Goal: Check status: Check status

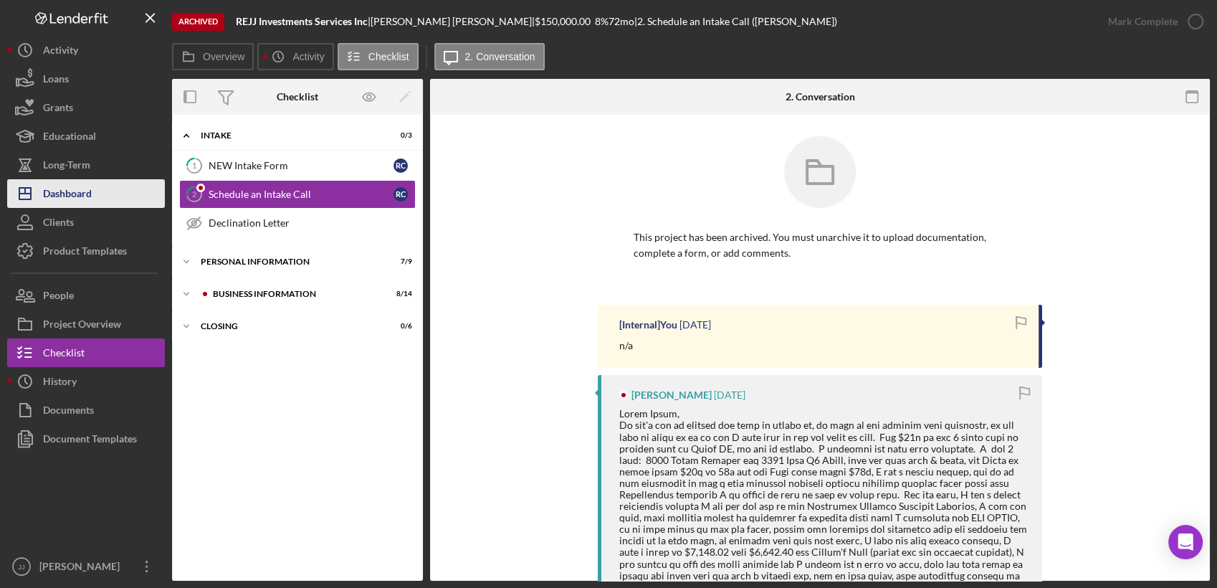
click at [77, 194] on div "Dashboard" at bounding box center [67, 195] width 49 height 32
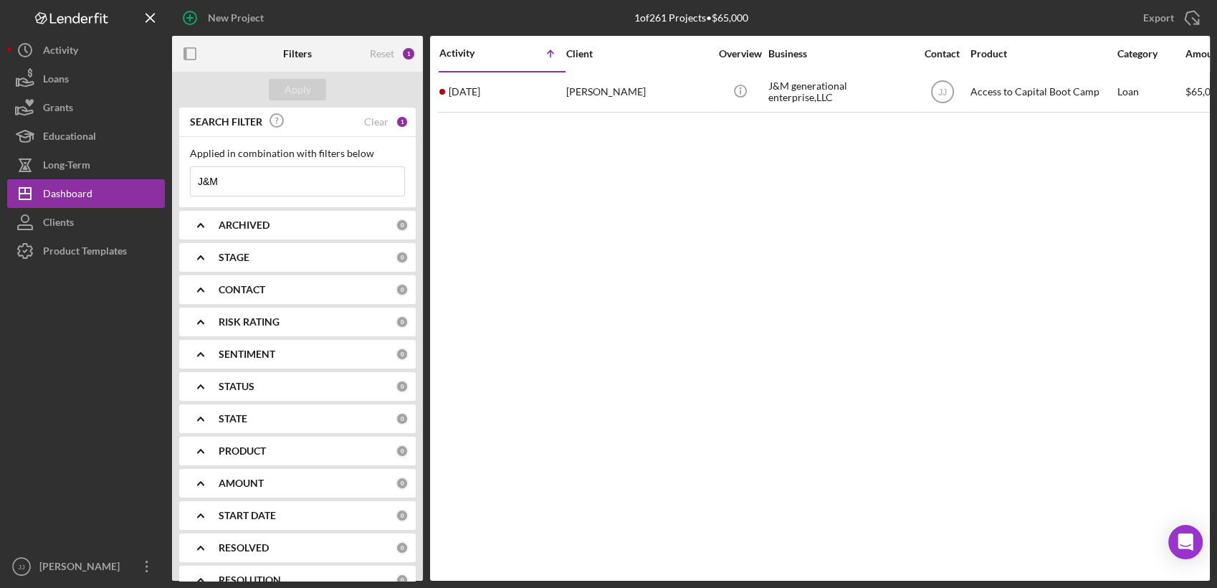
click at [290, 181] on input "J&M" at bounding box center [298, 181] width 214 height 29
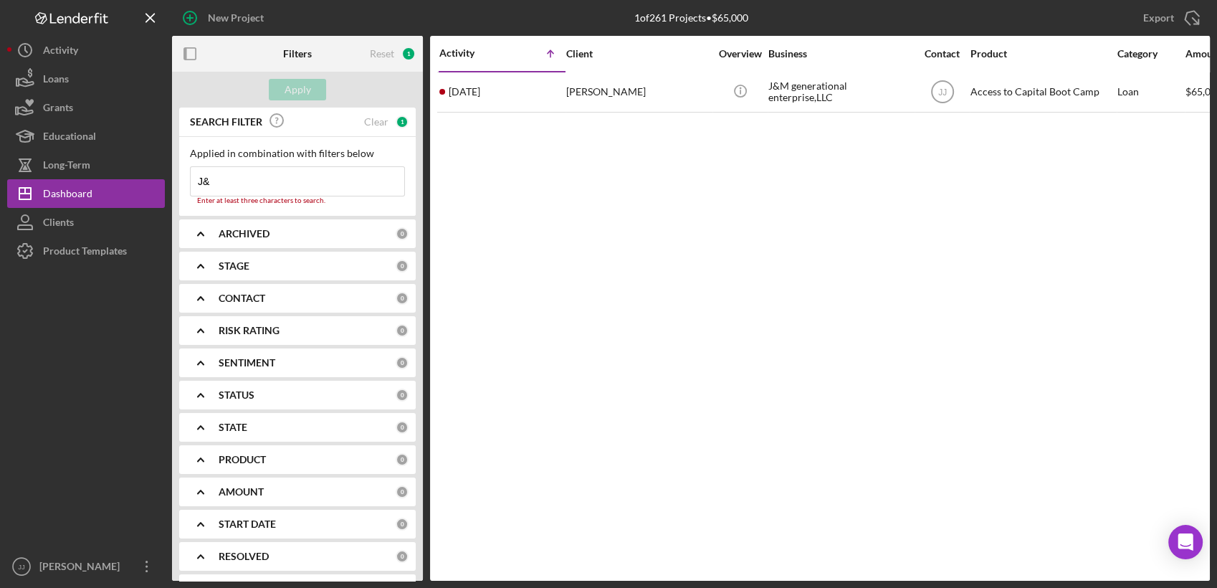
type input "J"
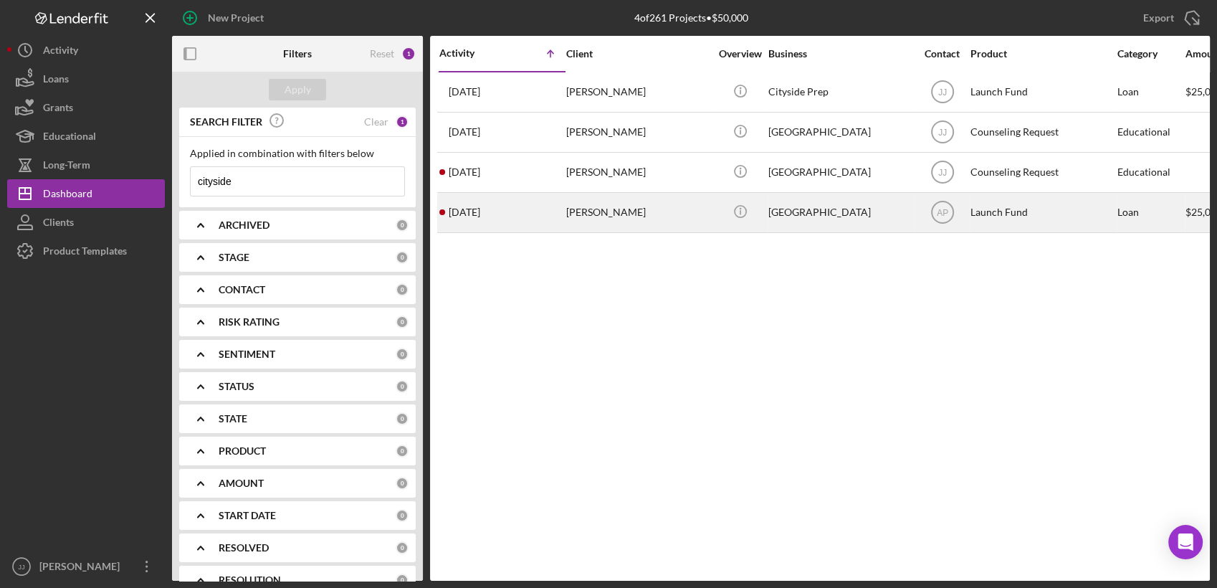
type input "cityside"
click at [637, 221] on div "[PERSON_NAME]" at bounding box center [637, 213] width 143 height 38
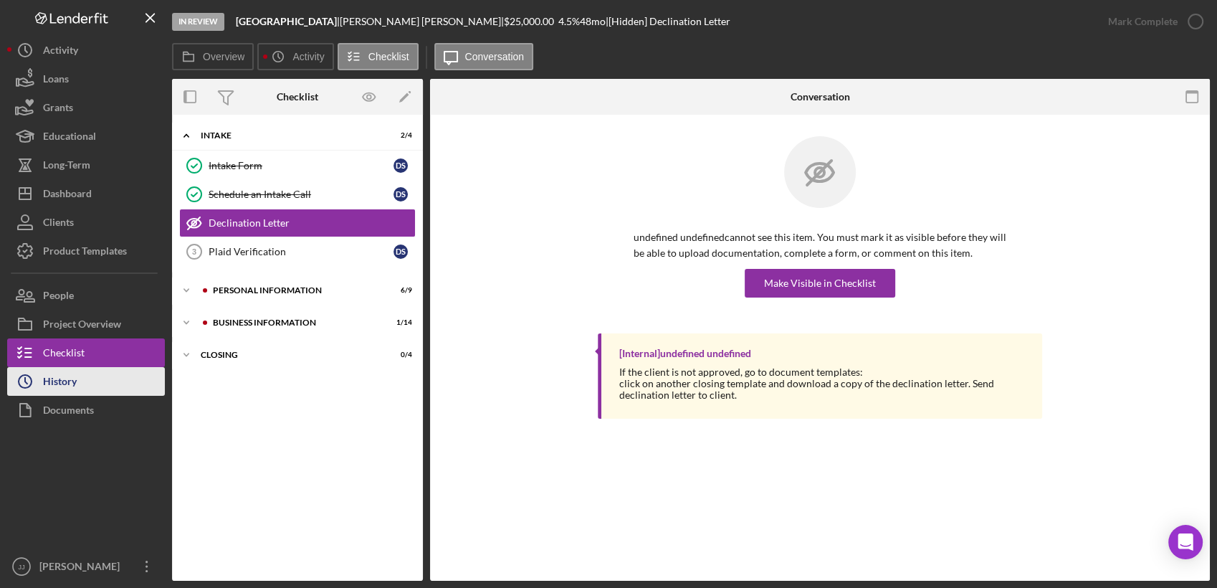
click at [92, 373] on button "Icon/History History" at bounding box center [86, 381] width 158 height 29
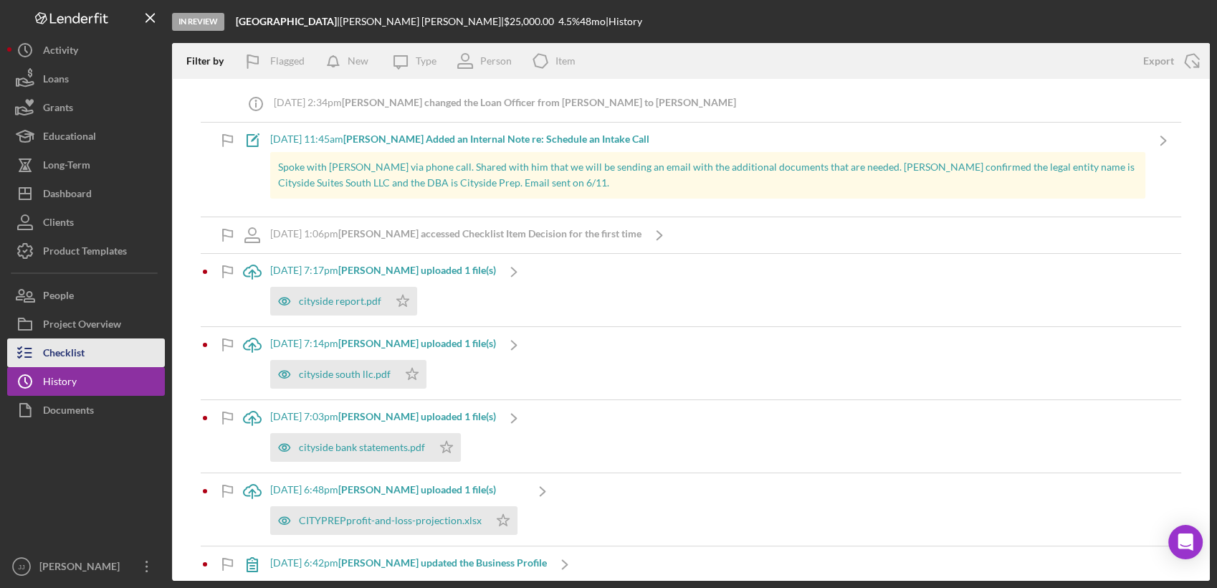
click at [90, 356] on button "Checklist" at bounding box center [86, 352] width 158 height 29
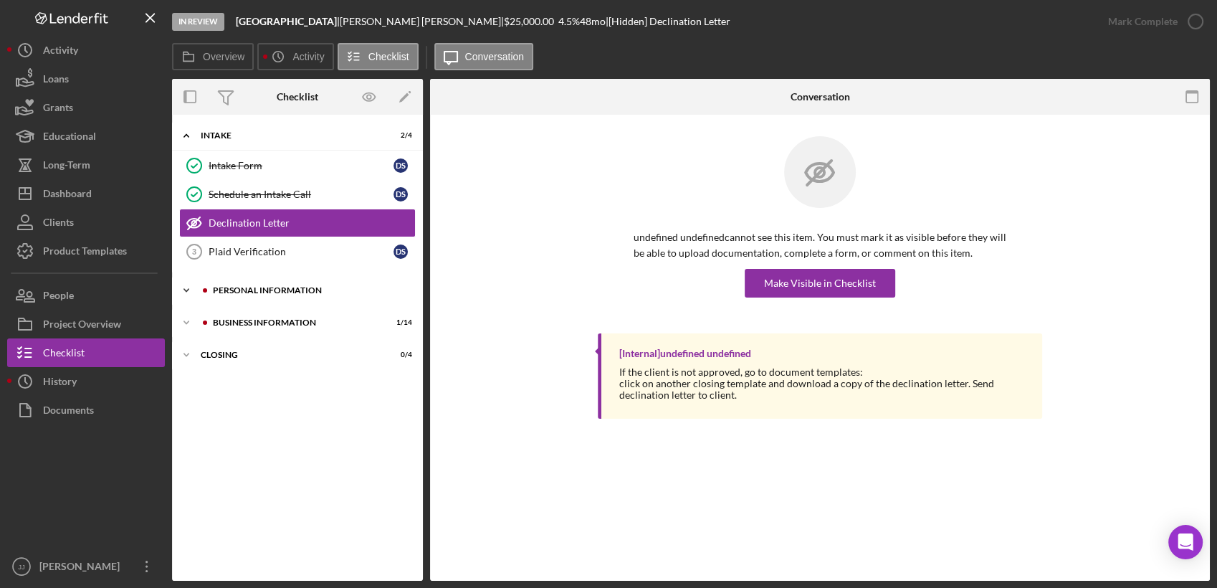
click at [264, 286] on div "PERSONAL INFORMATION" at bounding box center [309, 290] width 192 height 9
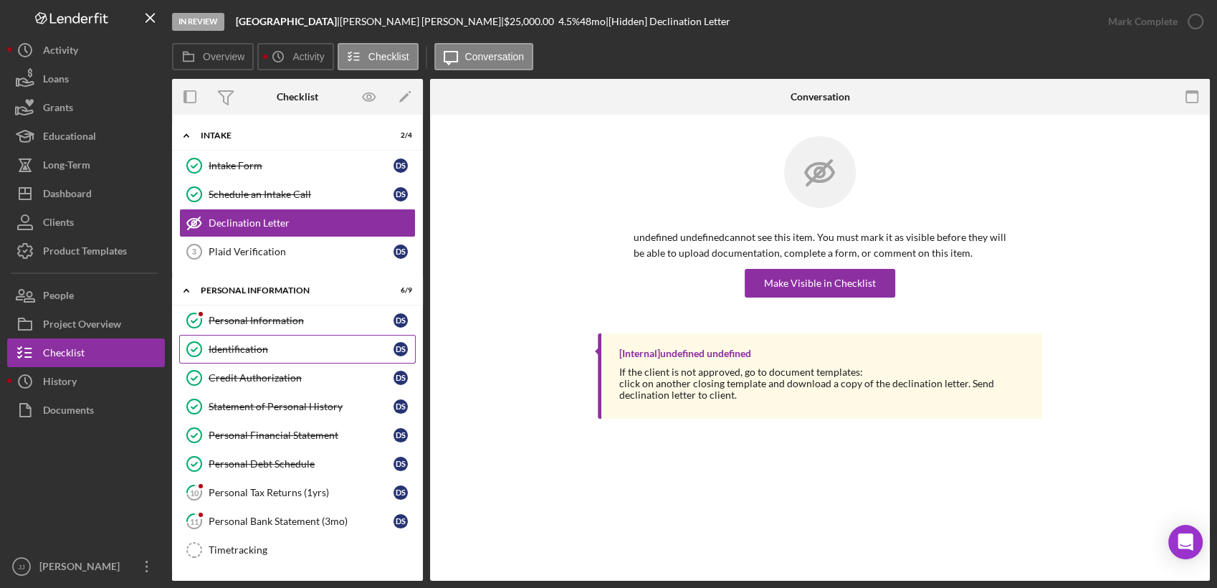
click at [261, 349] on div "Identification" at bounding box center [301, 348] width 185 height 11
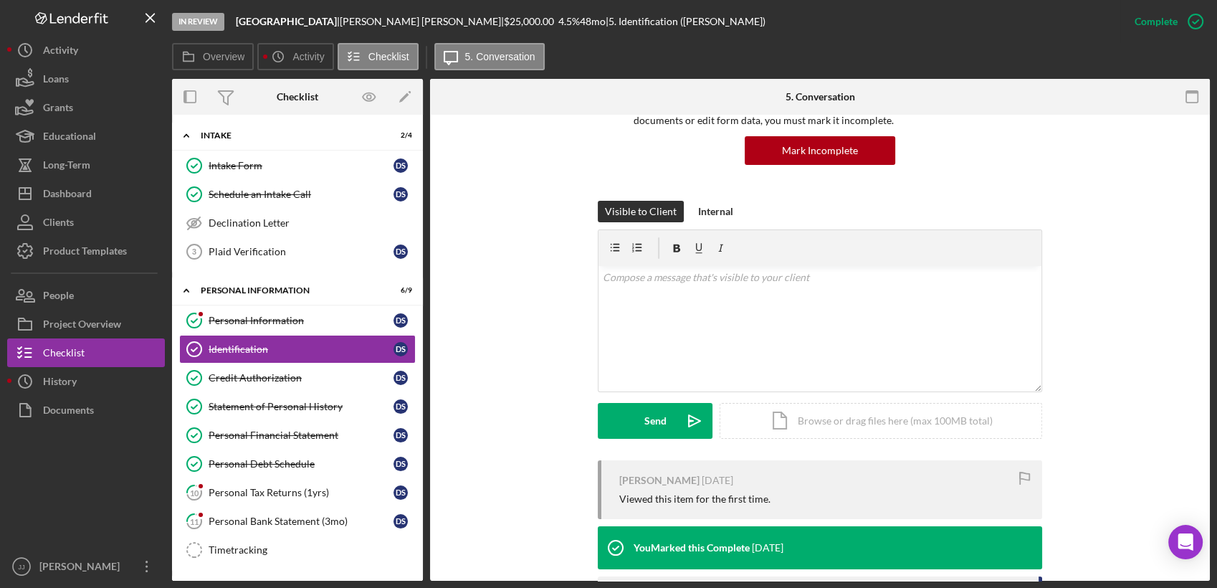
scroll to position [318, 0]
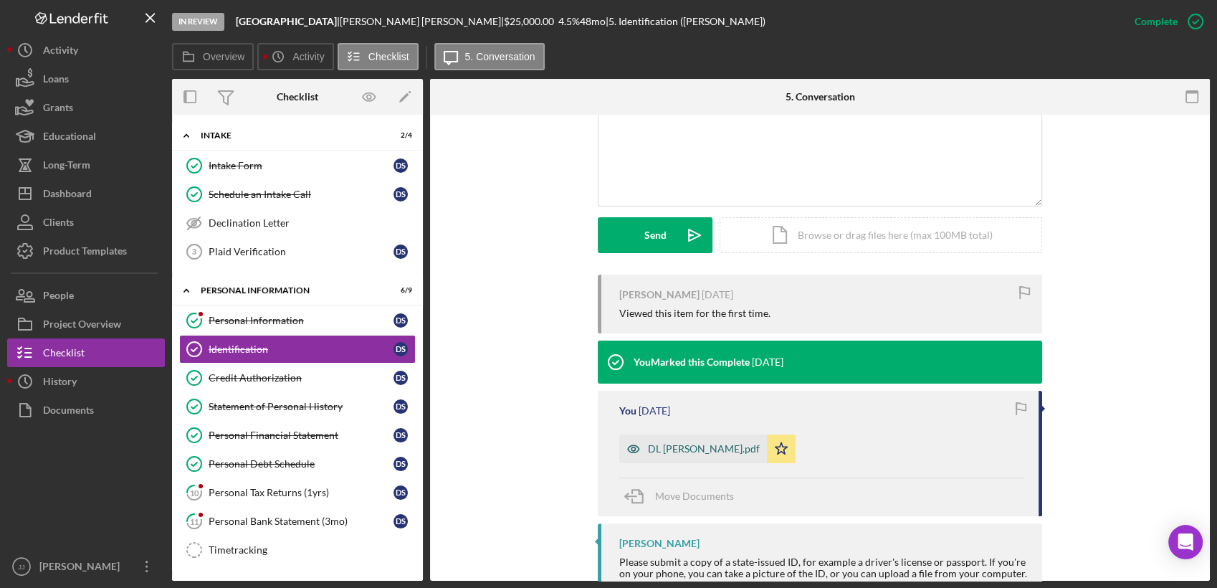
click at [648, 452] on div "DL [PERSON_NAME].pdf" at bounding box center [704, 448] width 112 height 11
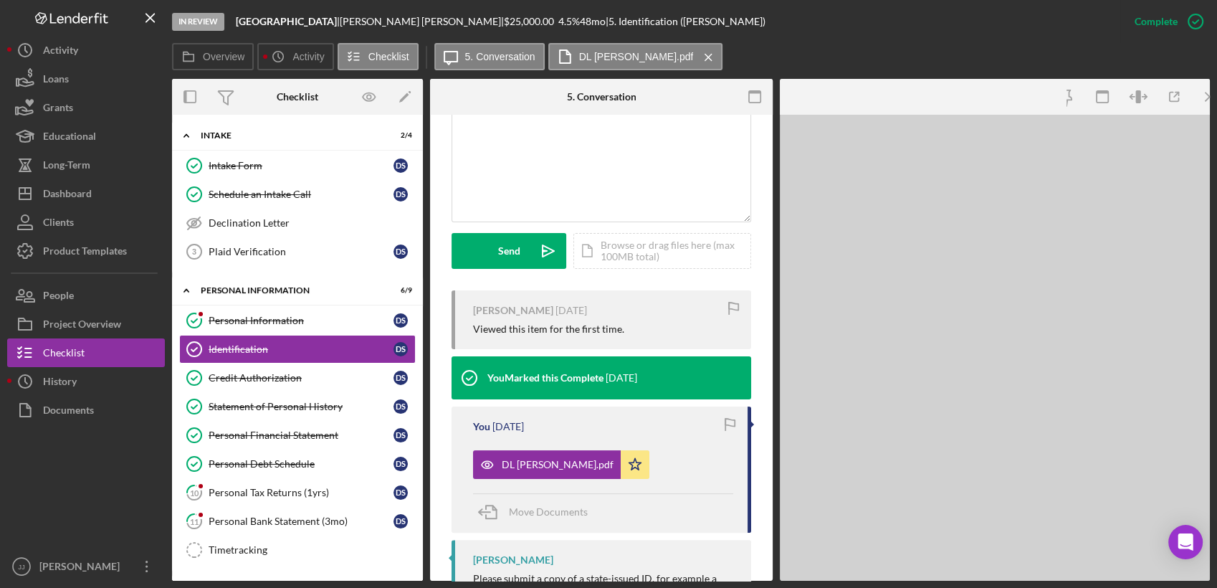
scroll to position [334, 0]
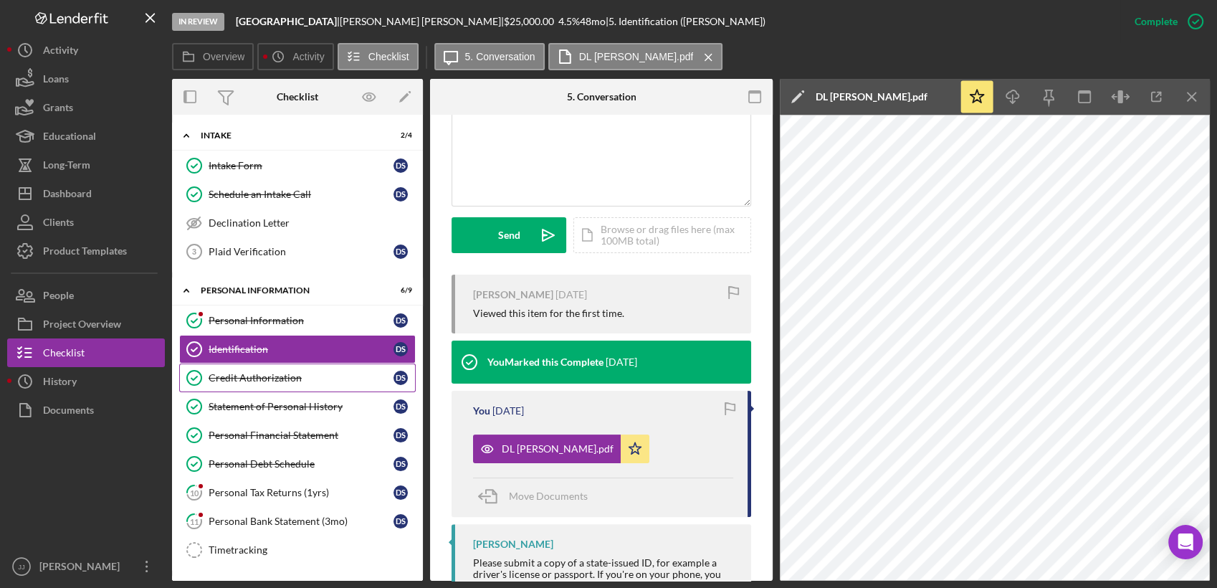
drag, startPoint x: 753, startPoint y: 260, endPoint x: 295, endPoint y: 366, distance: 470.2
click at [295, 366] on link "Credit Authorization Credit Authorization D S" at bounding box center [297, 377] width 237 height 29
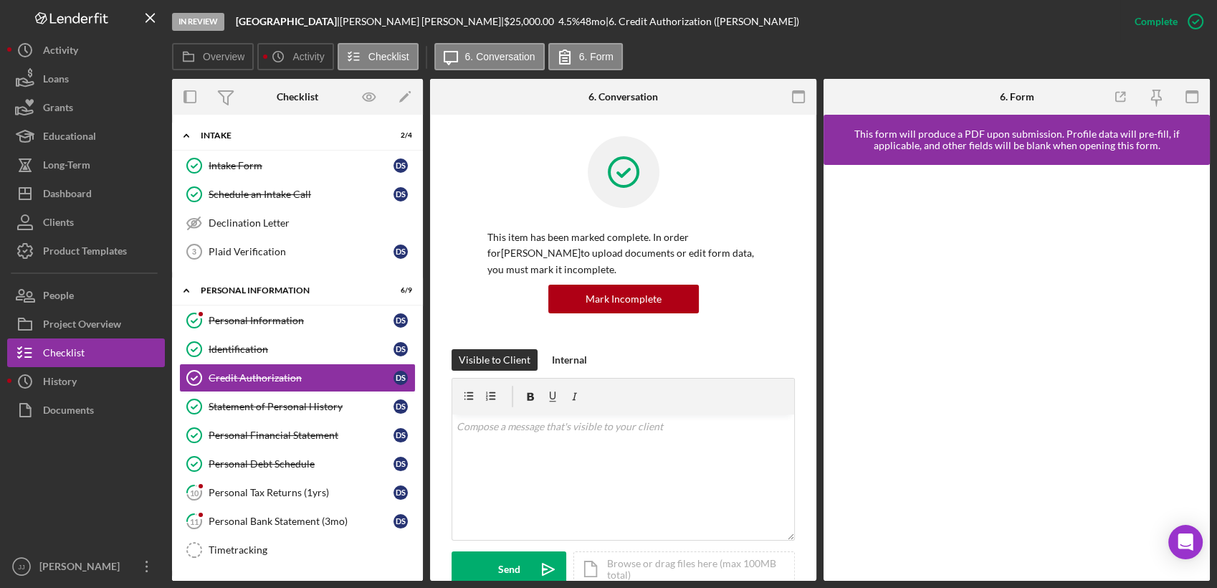
scroll to position [239, 0]
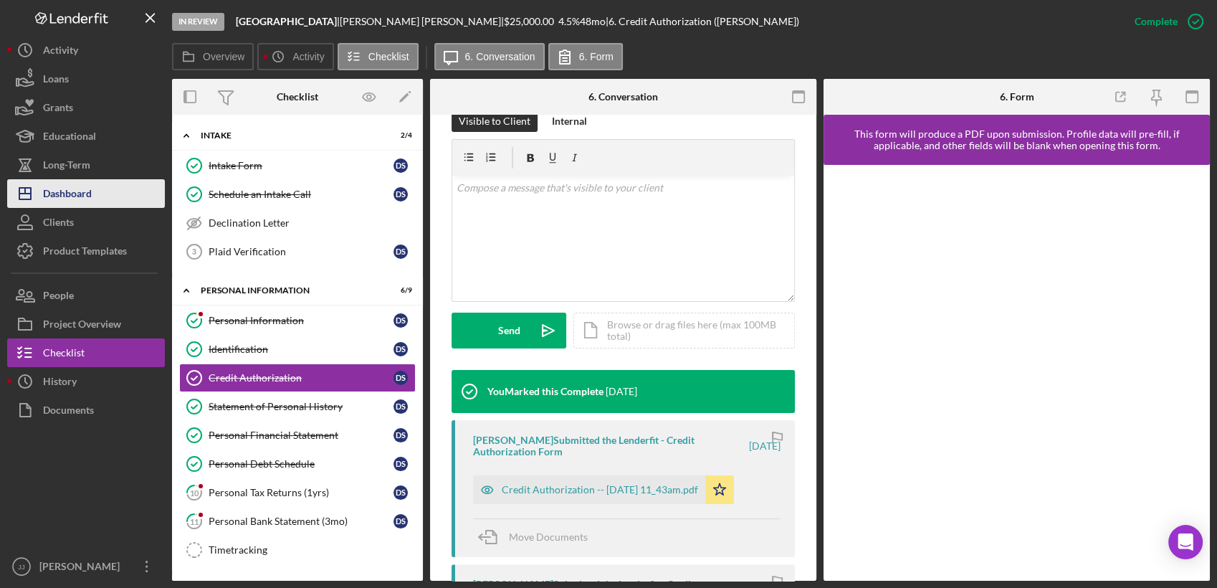
click at [92, 184] on button "Icon/Dashboard Dashboard" at bounding box center [86, 193] width 158 height 29
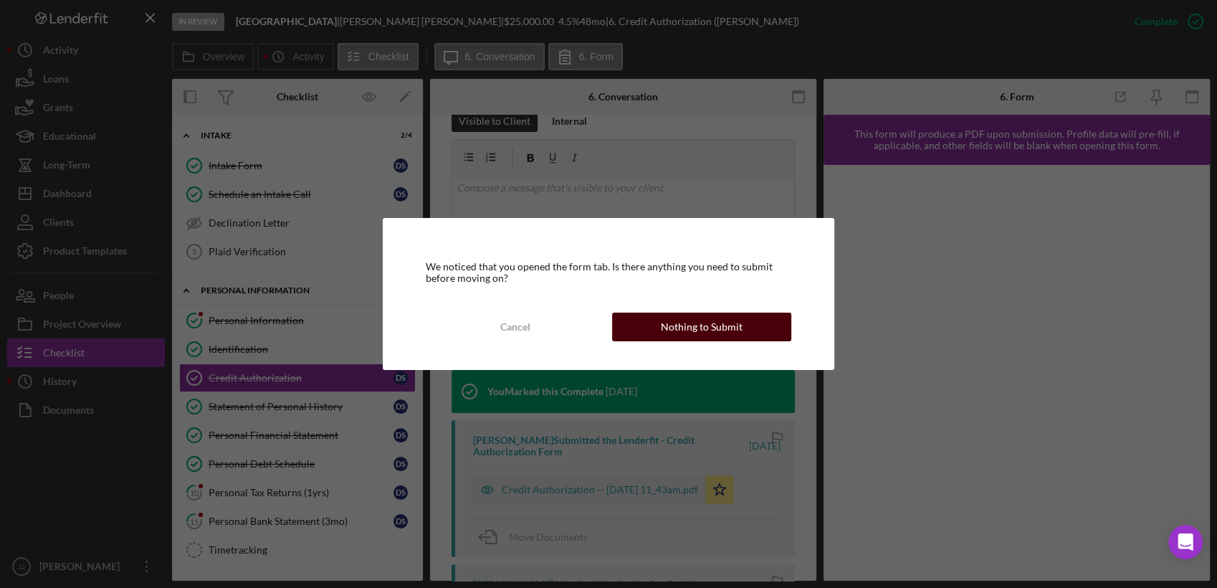
click at [682, 331] on div "Nothing to Submit" at bounding box center [702, 327] width 82 height 29
